Goal: Transaction & Acquisition: Obtain resource

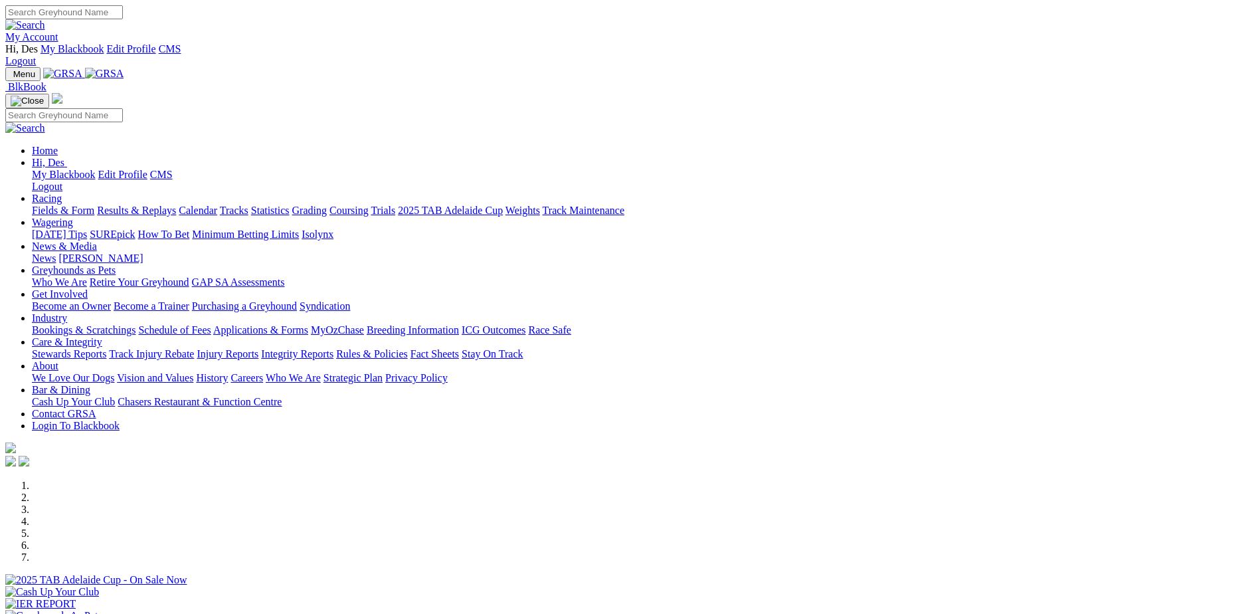
scroll to position [332, 0]
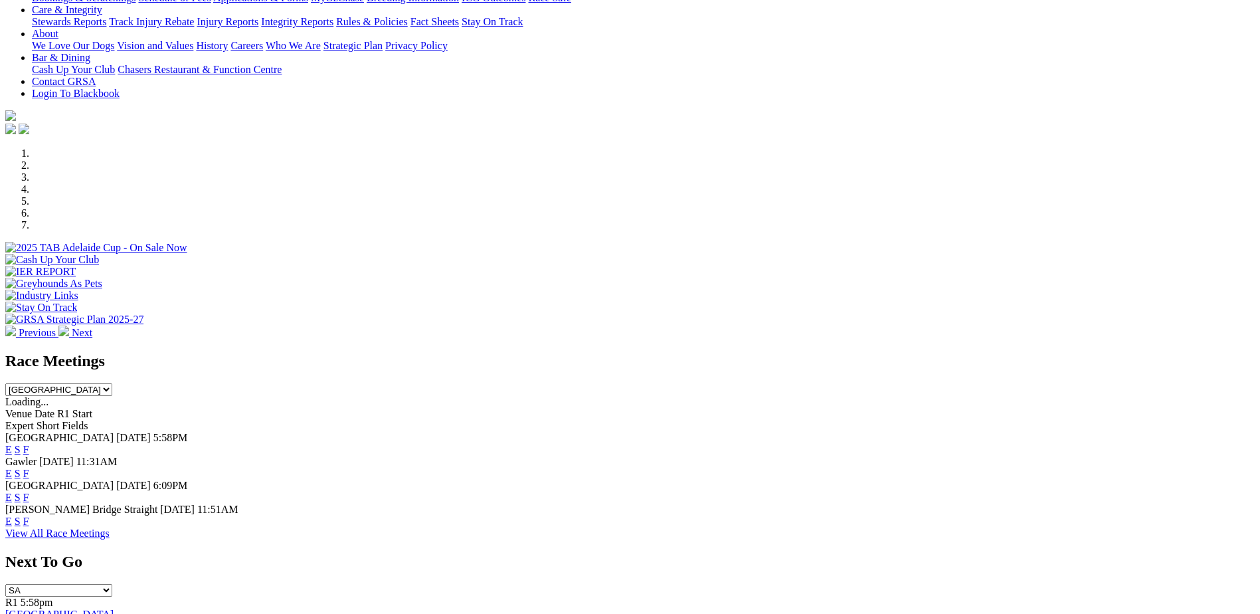
click at [12, 467] on link "E" at bounding box center [8, 472] width 7 height 11
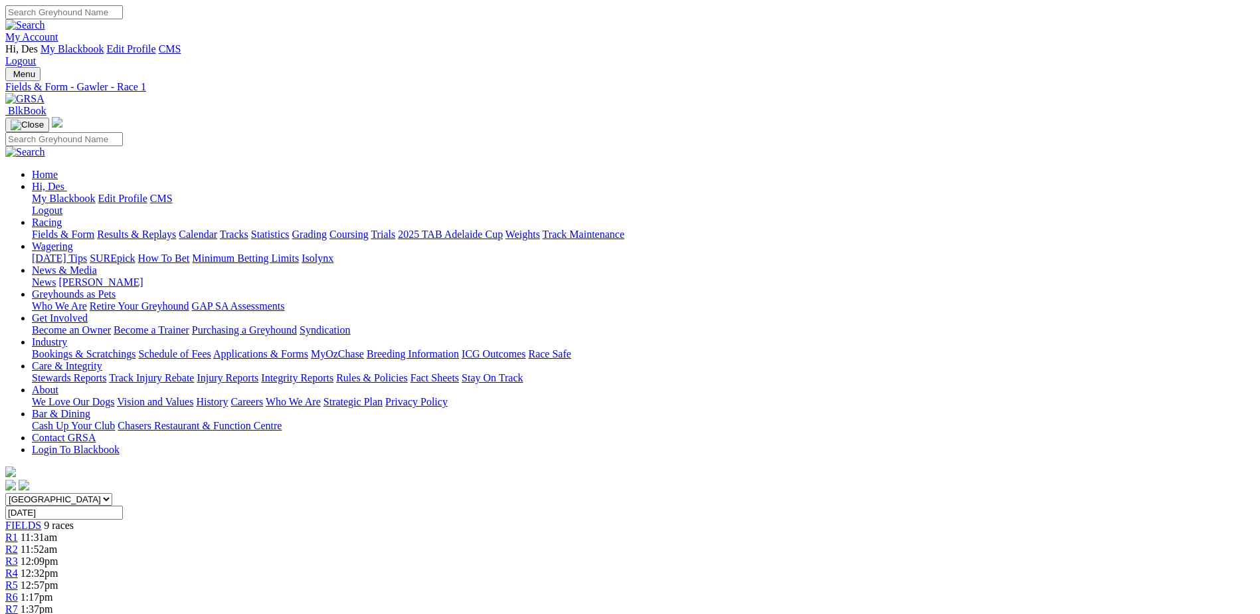
click at [661, 173] on link "PDF" at bounding box center [651, 167] width 19 height 11
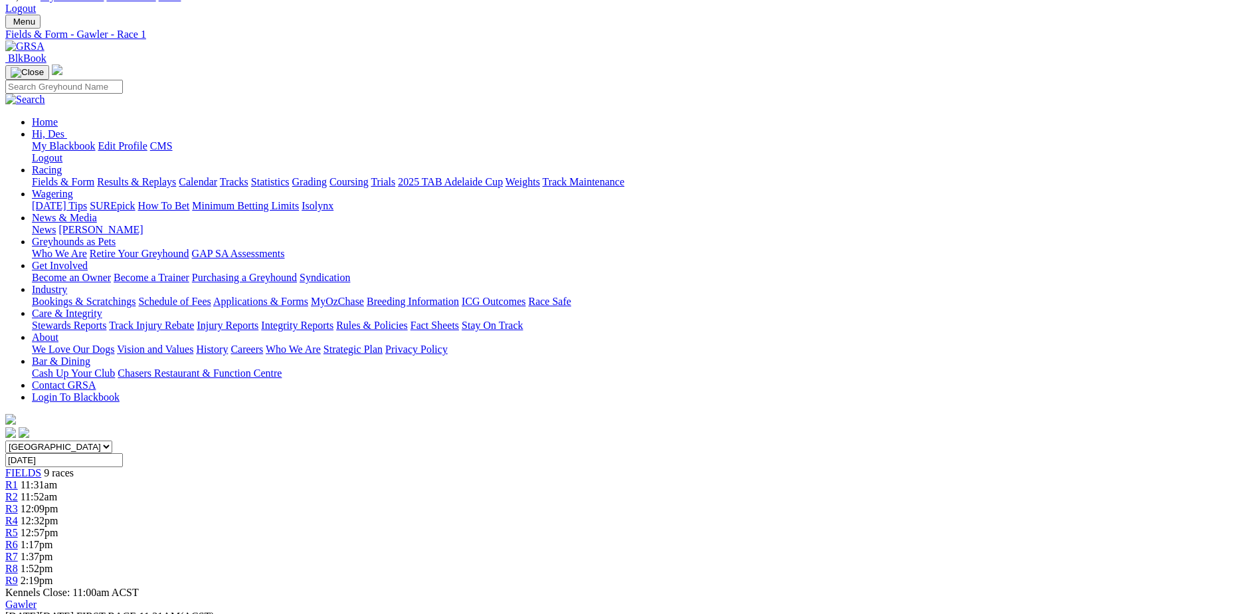
scroll to position [27, 0]
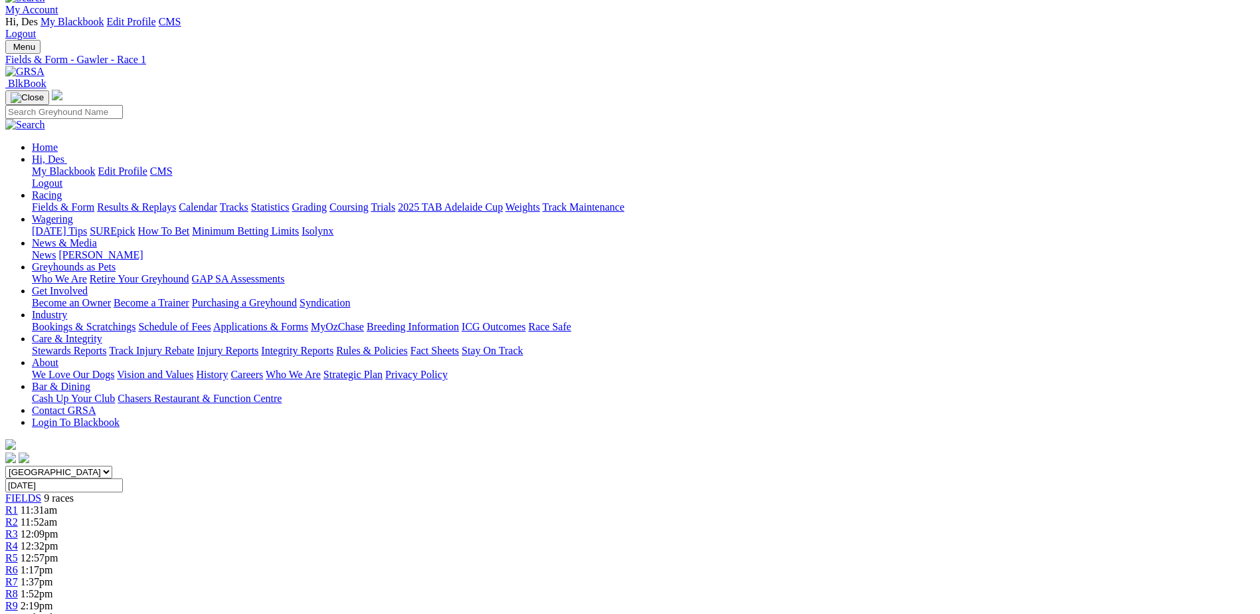
click at [18, 516] on link "R2" at bounding box center [11, 521] width 13 height 11
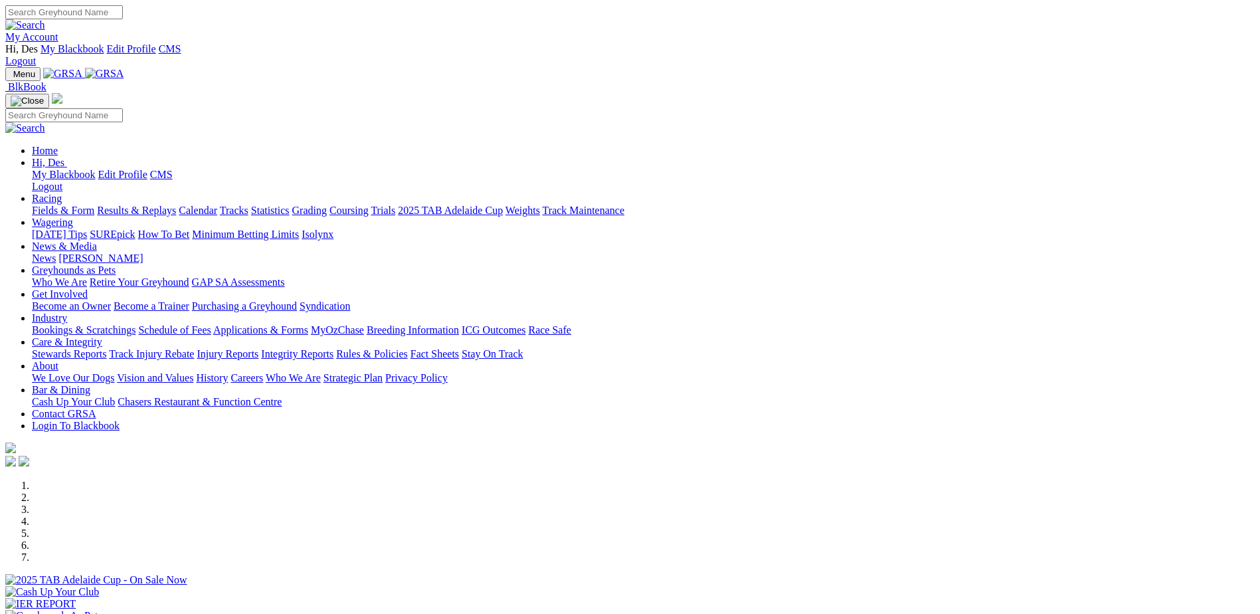
click at [194, 348] on link "Track Injury Rebate" at bounding box center [151, 353] width 85 height 11
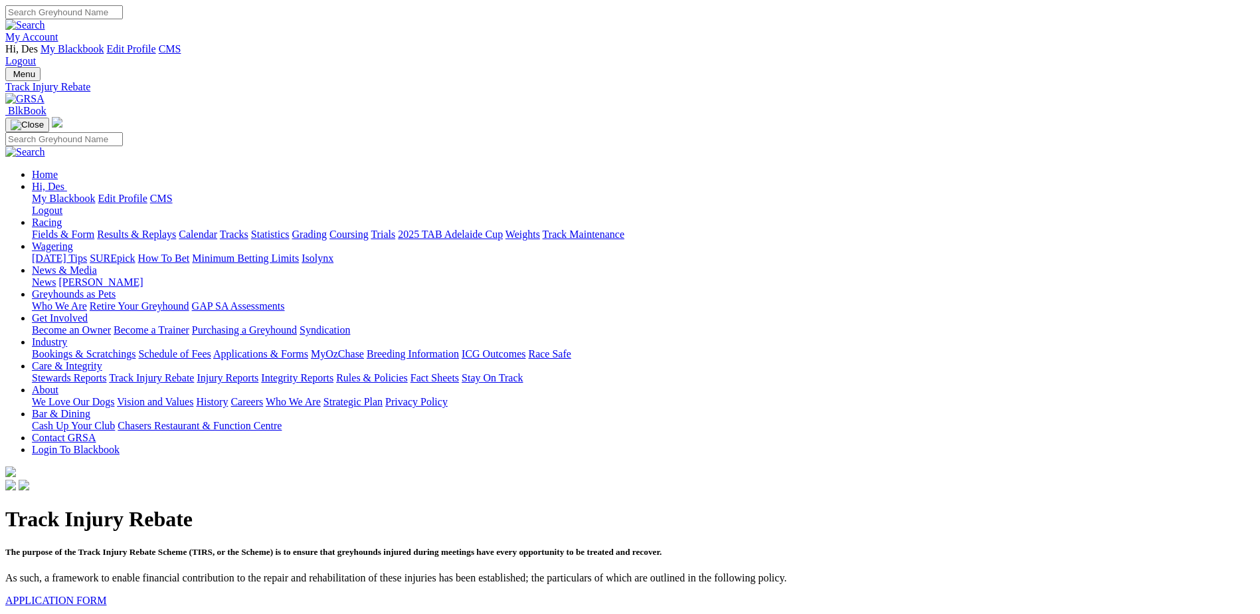
click at [106, 594] on link "APPLICATION FORM" at bounding box center [55, 599] width 101 height 11
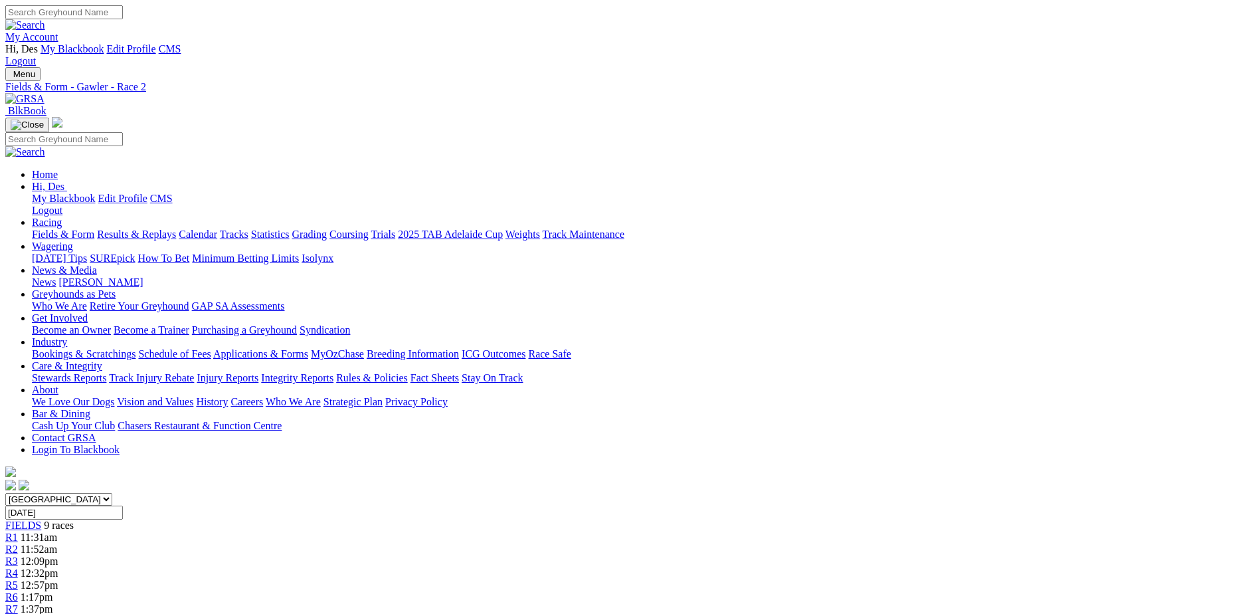
click at [510, 555] on div "R3 12:09pm" at bounding box center [629, 561] width 1249 height 12
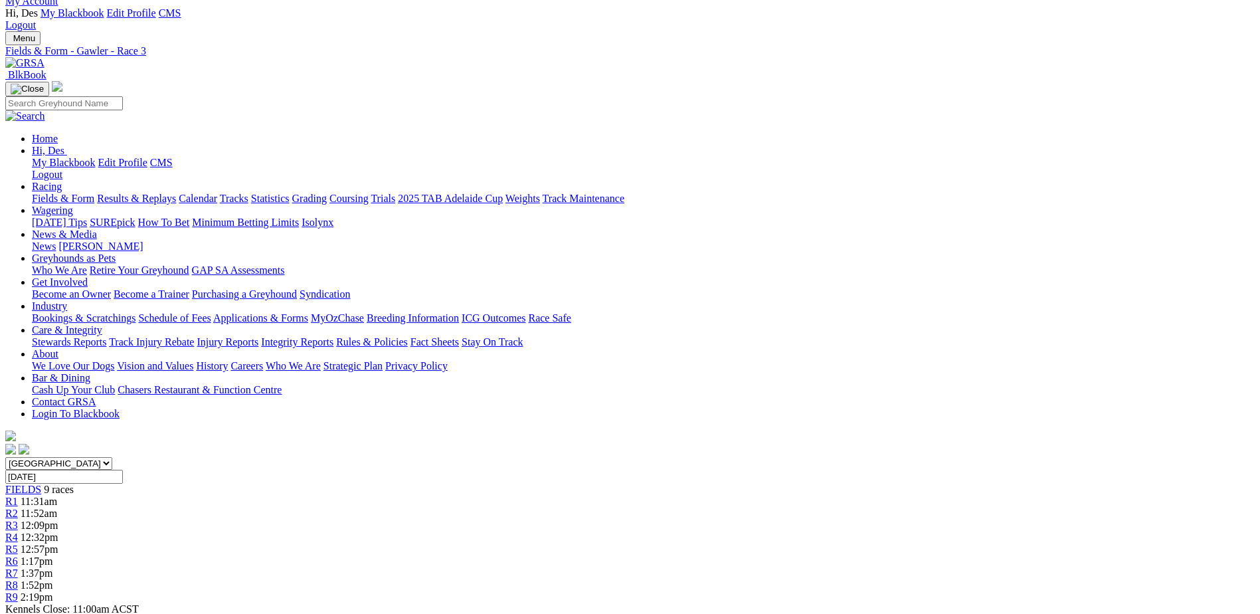
scroll to position [24, 0]
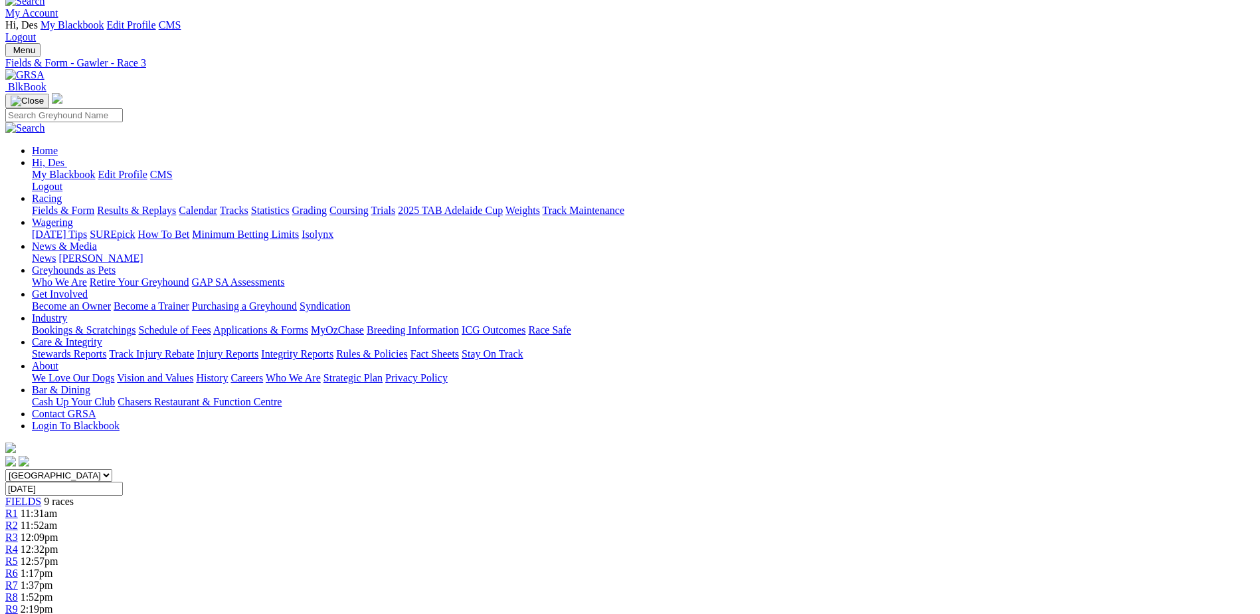
click at [58, 543] on span "12:32pm" at bounding box center [40, 548] width 38 height 11
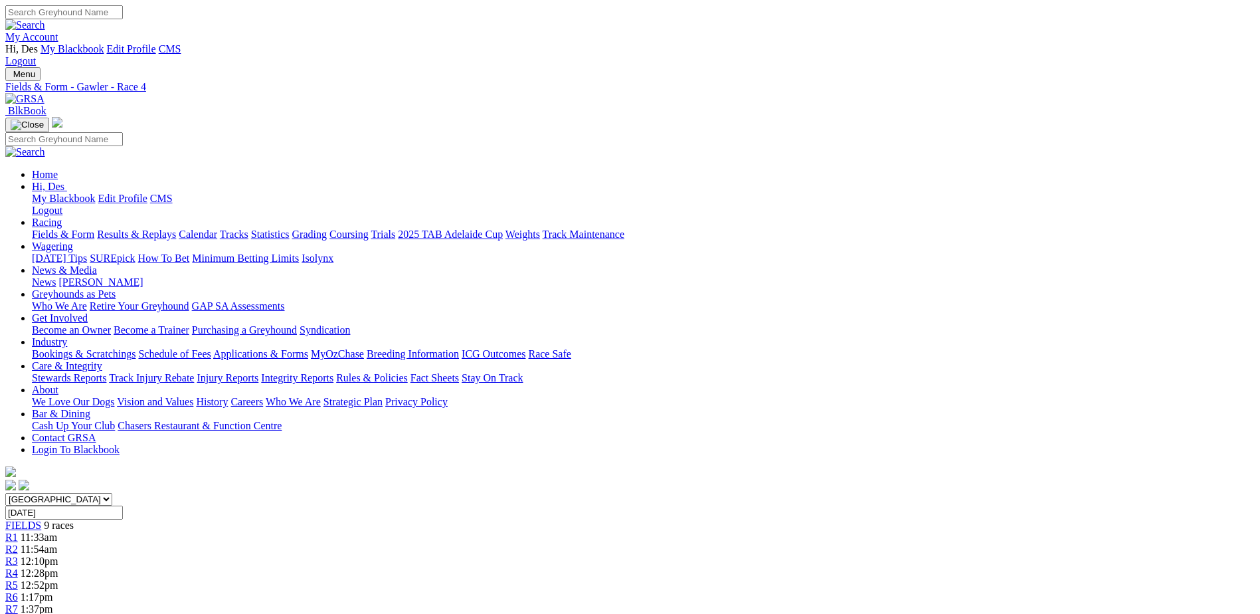
click at [18, 579] on link "R5" at bounding box center [11, 584] width 13 height 11
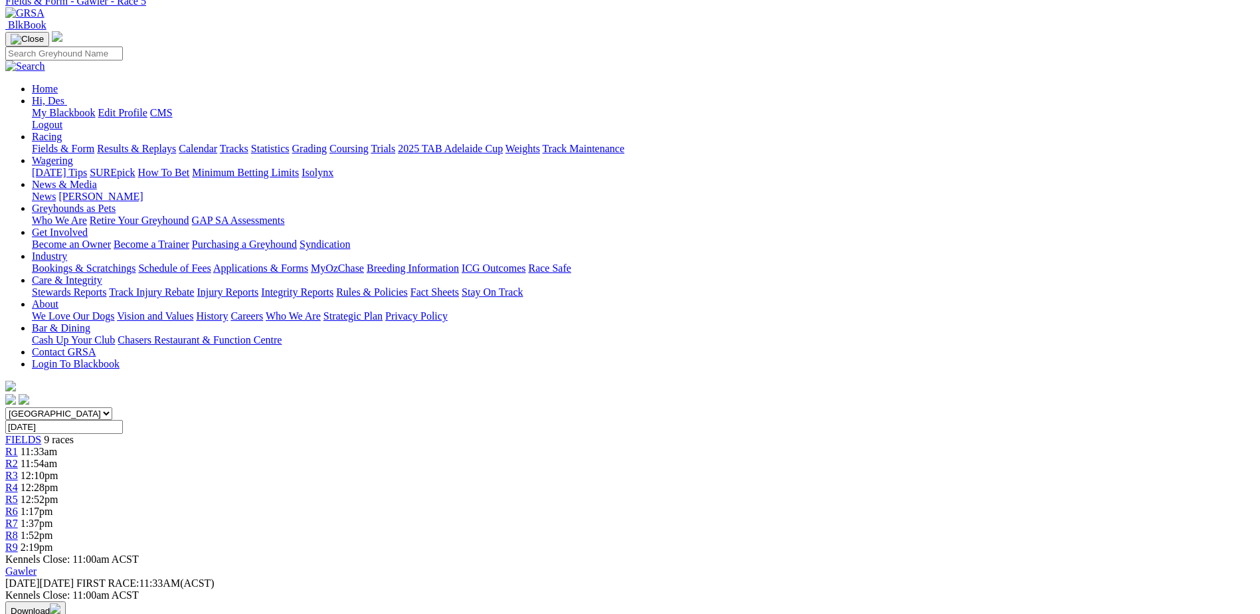
scroll to position [56, 0]
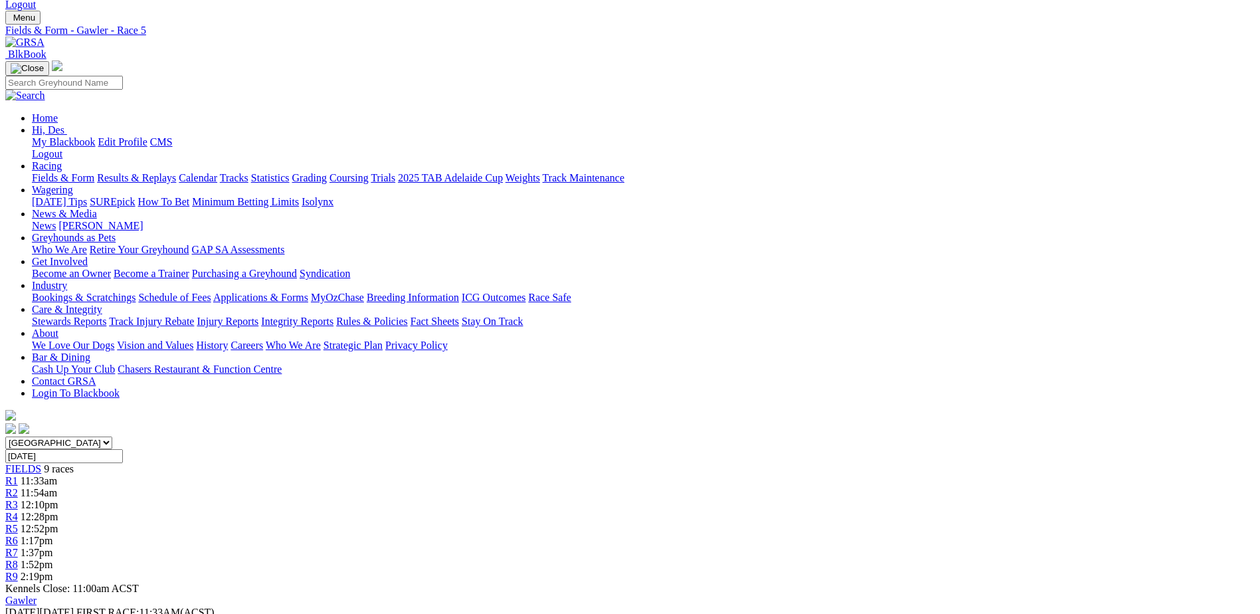
click at [18, 535] on span "R6" at bounding box center [11, 540] width 13 height 11
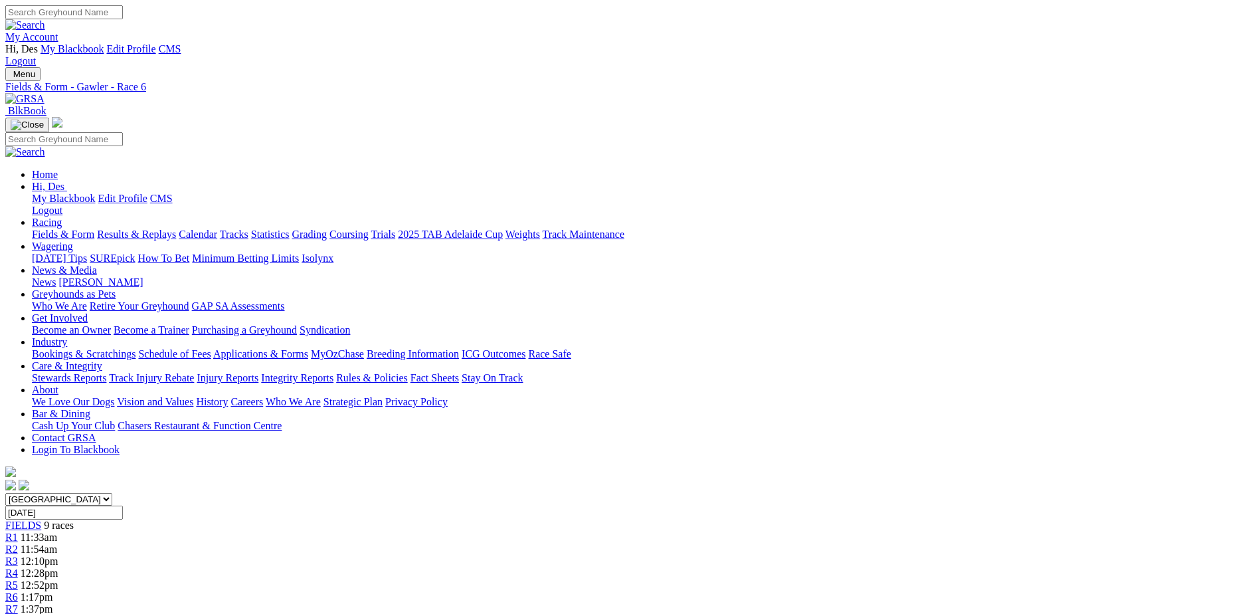
click at [53, 603] on span "1:37pm" at bounding box center [37, 608] width 33 height 11
click at [18, 613] on span "R8" at bounding box center [11, 620] width 13 height 11
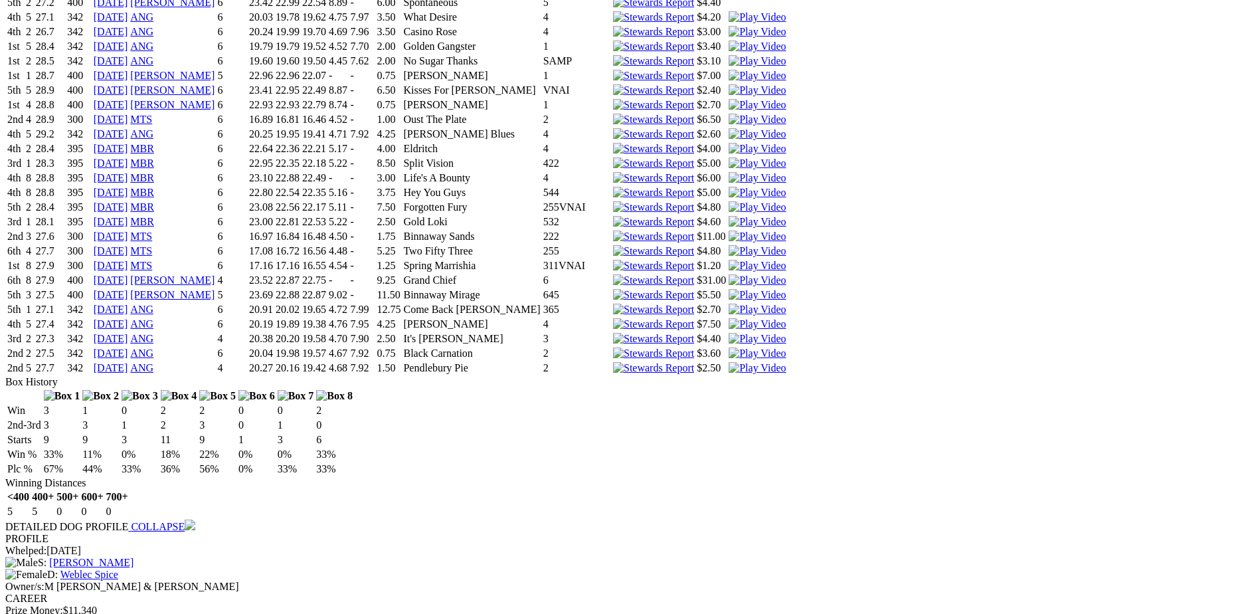
scroll to position [5047, 0]
